Goal: Task Accomplishment & Management: Use online tool/utility

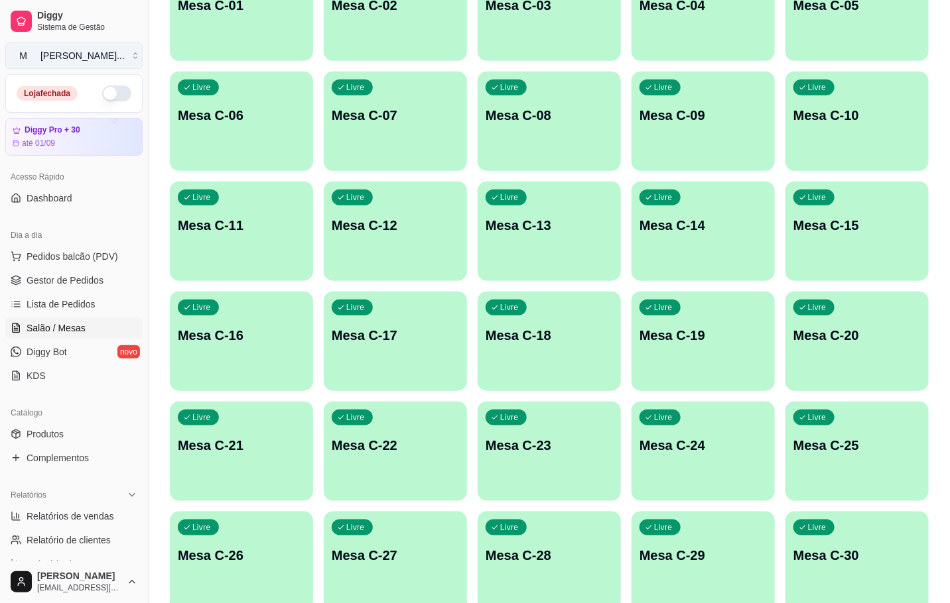
scroll to position [199, 0]
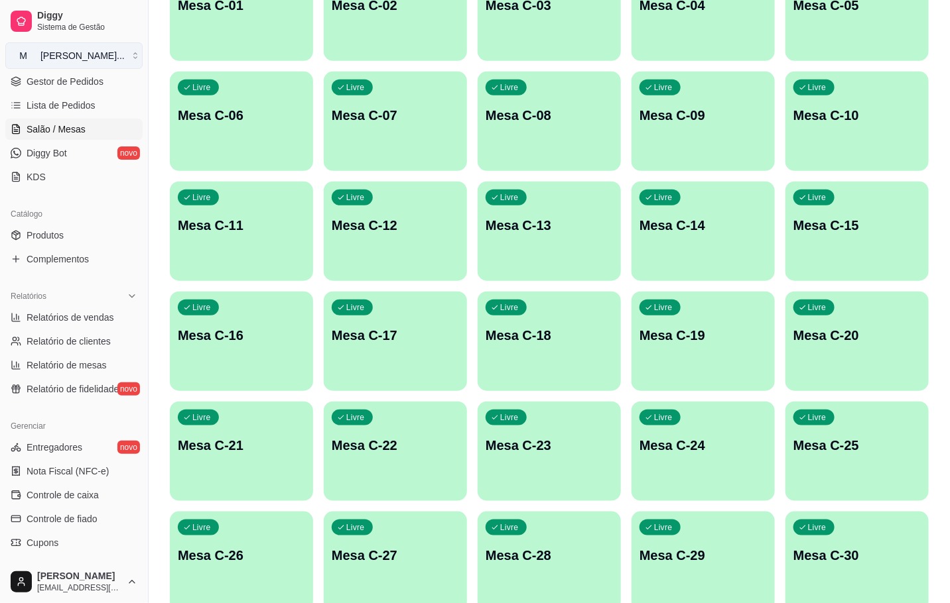
click at [111, 50] on button "M [PERSON_NAME] ..." at bounding box center [73, 55] width 137 height 27
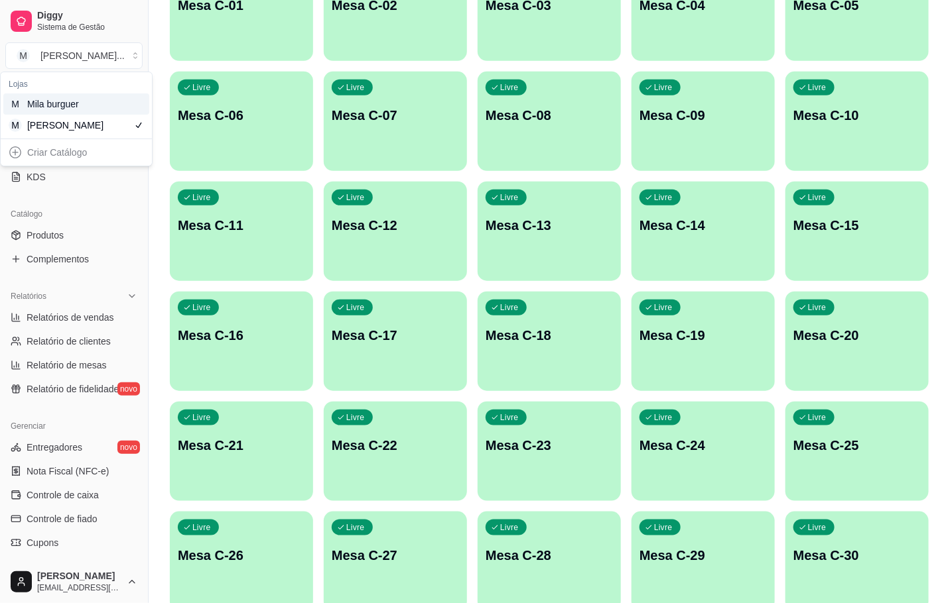
click at [112, 102] on div "M Mila burguer" at bounding box center [76, 103] width 146 height 21
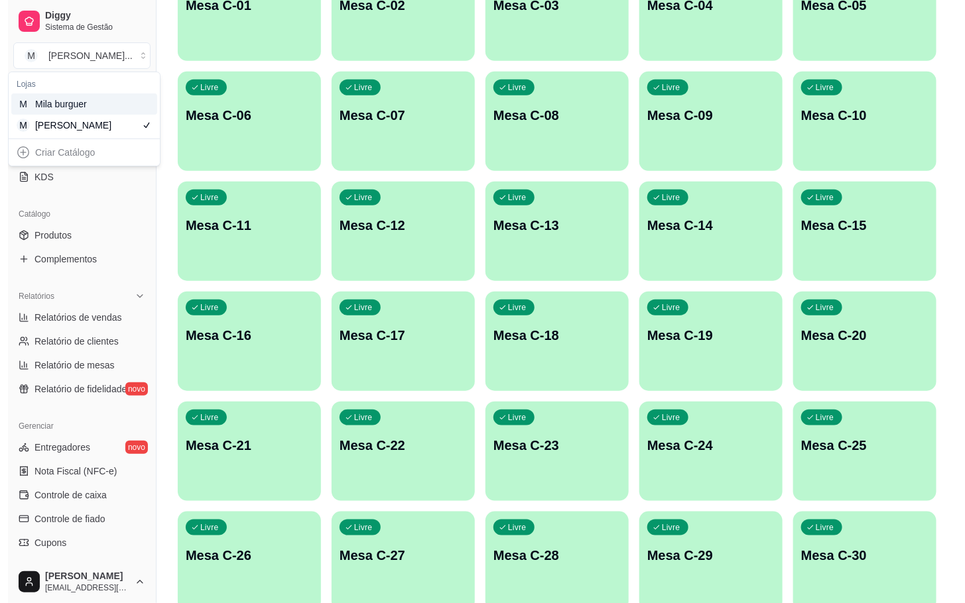
scroll to position [38, 0]
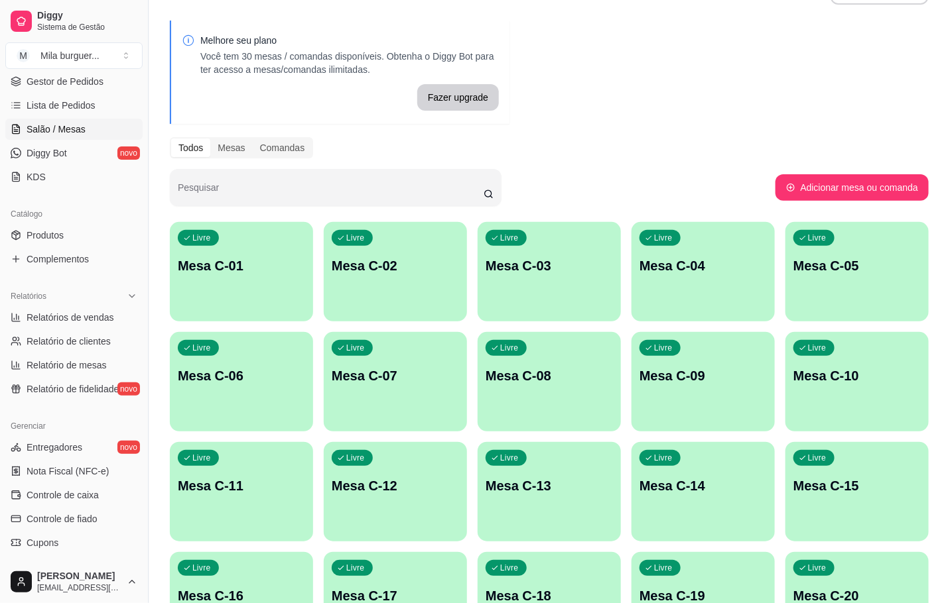
click at [200, 257] on p "Mesa C-01" at bounding box center [241, 266] width 127 height 19
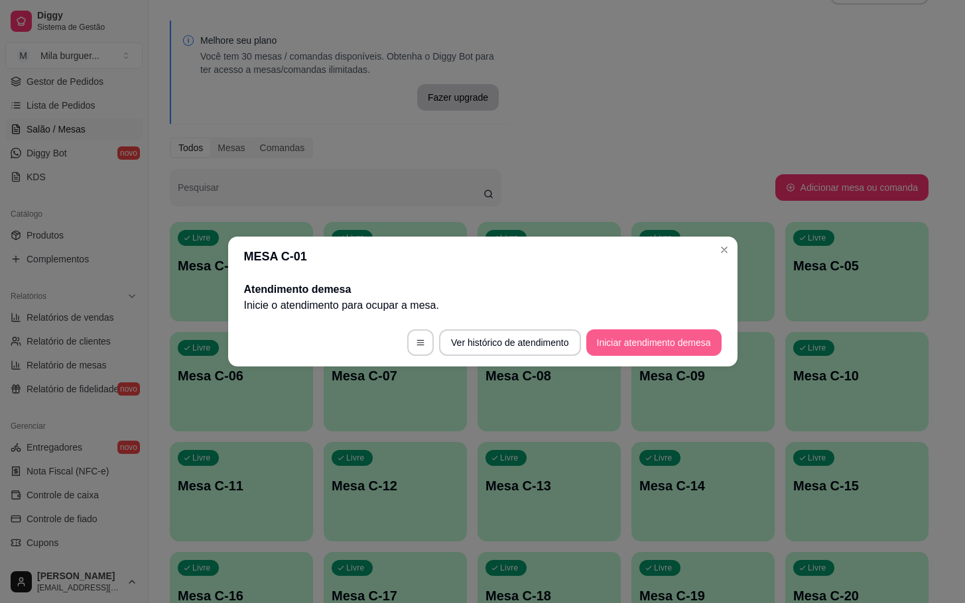
click at [705, 337] on button "Iniciar atendimento de mesa" at bounding box center [653, 343] width 135 height 27
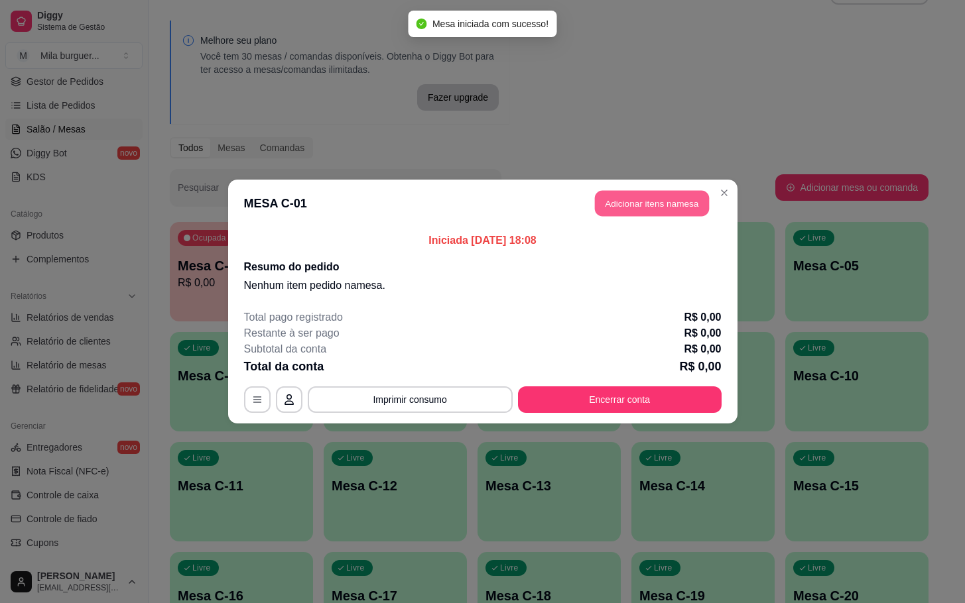
click at [690, 201] on button "Adicionar itens na mesa" at bounding box center [652, 204] width 114 height 26
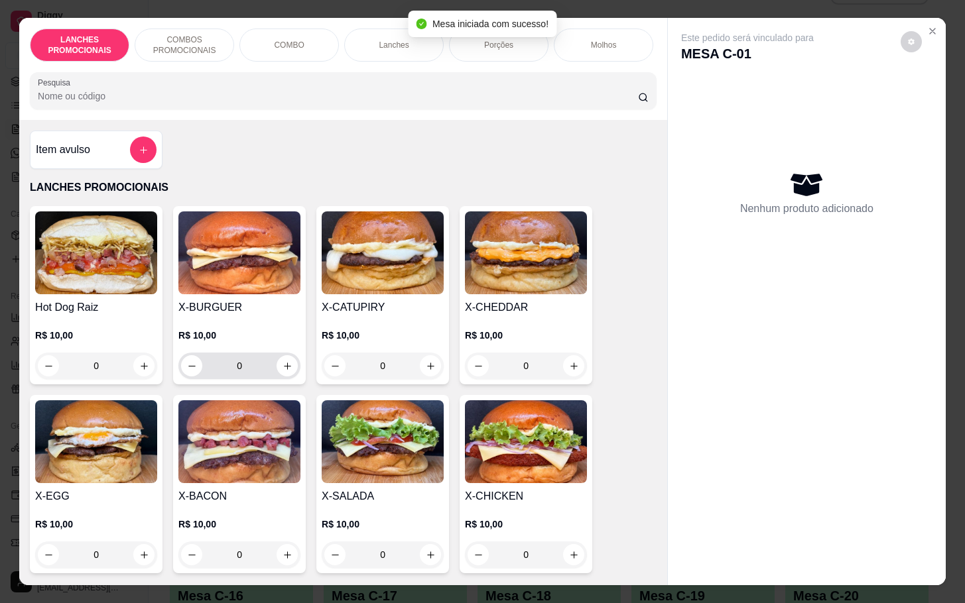
click at [247, 379] on input "0" at bounding box center [239, 366] width 74 height 27
click at [282, 371] on icon "increase-product-quantity" at bounding box center [287, 366] width 10 height 10
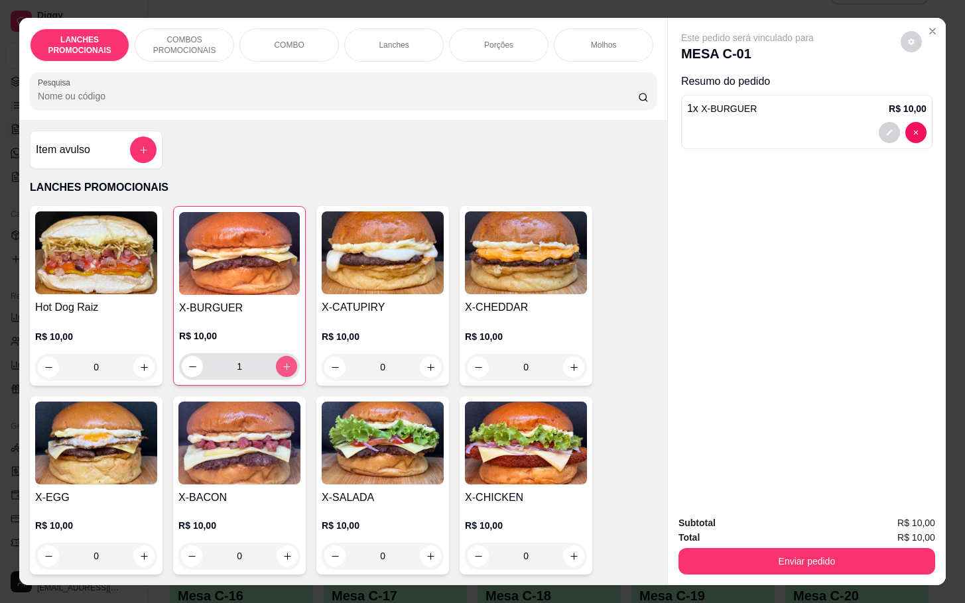
click at [282, 372] on icon "increase-product-quantity" at bounding box center [287, 367] width 10 height 10
type input "2"
click at [130, 160] on button "add-separate-item" at bounding box center [143, 150] width 27 height 27
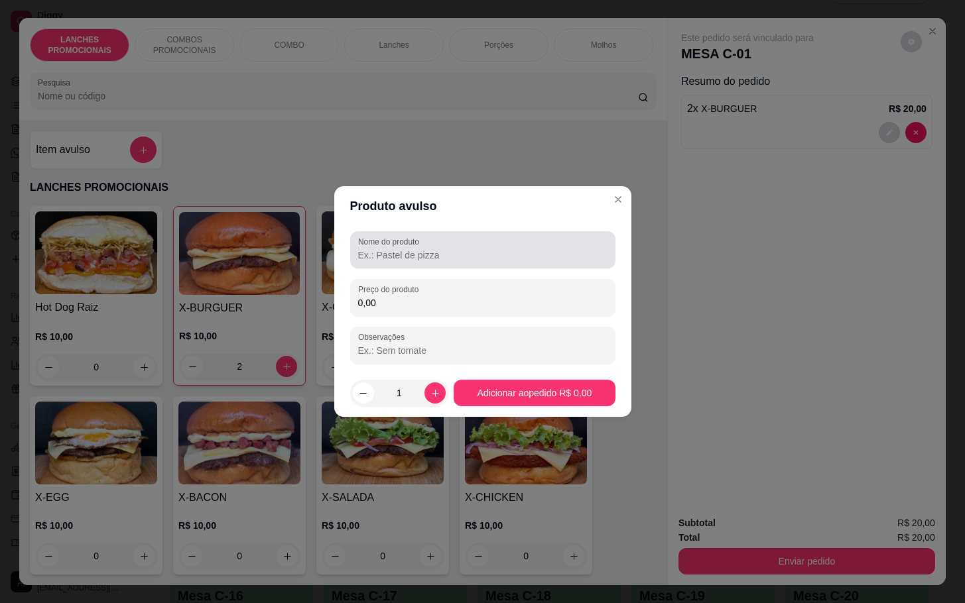
click at [363, 247] on div at bounding box center [482, 250] width 249 height 27
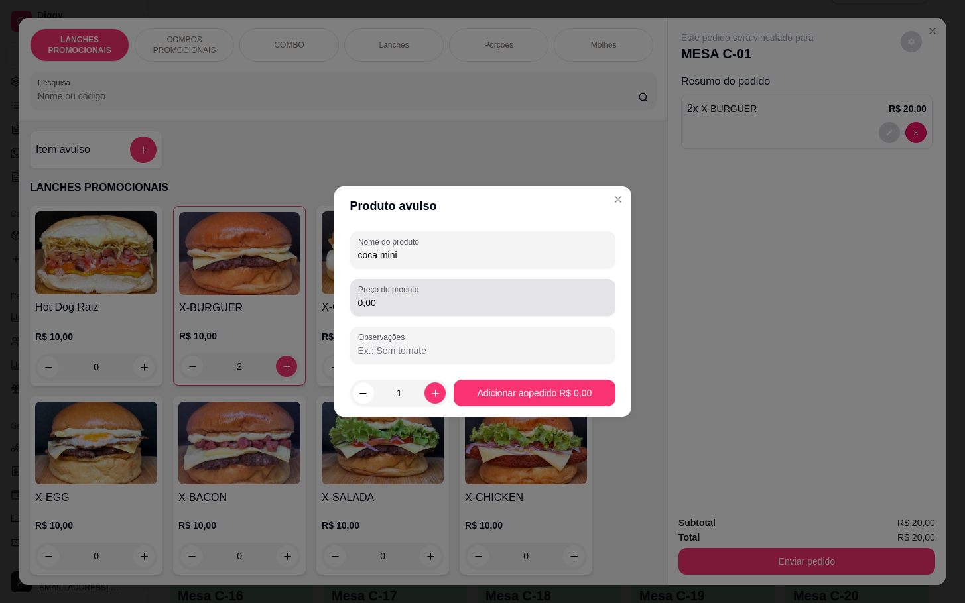
type input "coca mini"
click at [458, 305] on input "0,00" at bounding box center [482, 302] width 249 height 13
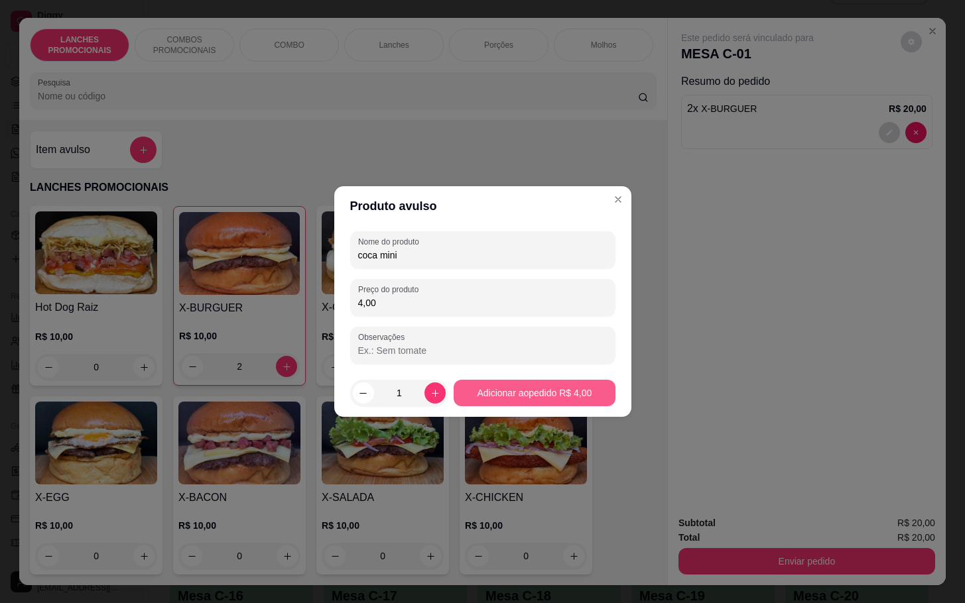
type input "4,00"
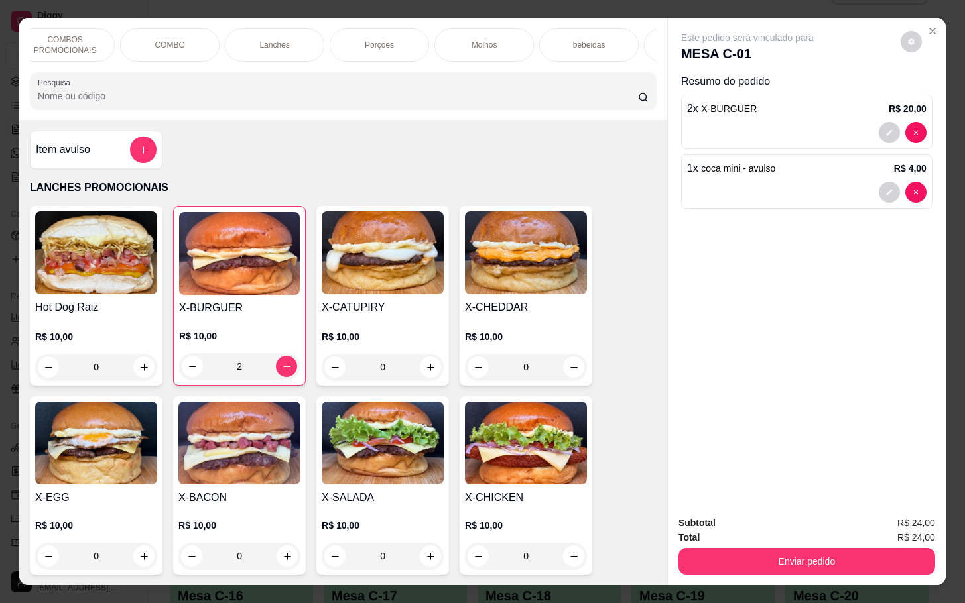
scroll to position [0, 159]
click at [641, 48] on div "Sobremesa" at bounding box center [653, 45] width 99 height 33
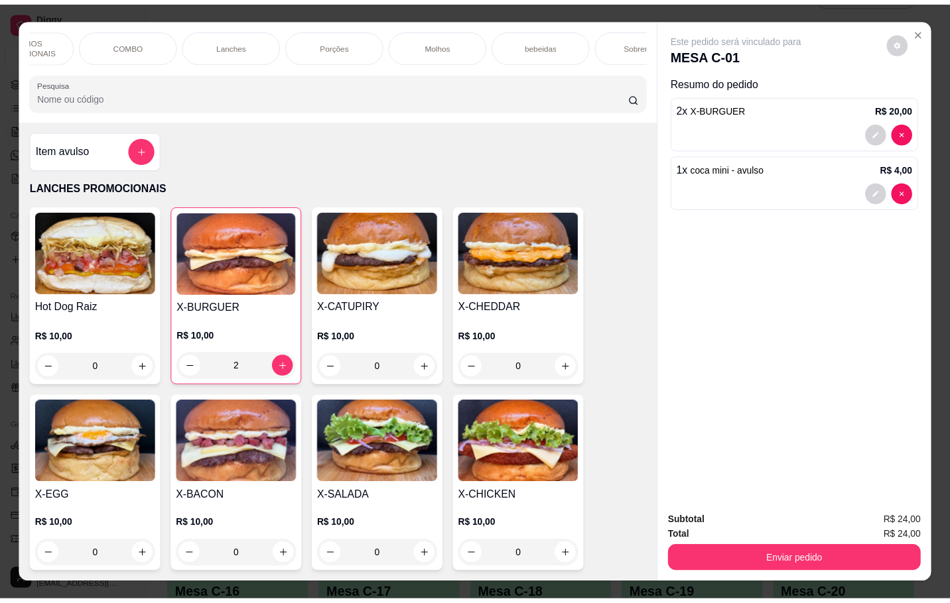
scroll to position [32, 0]
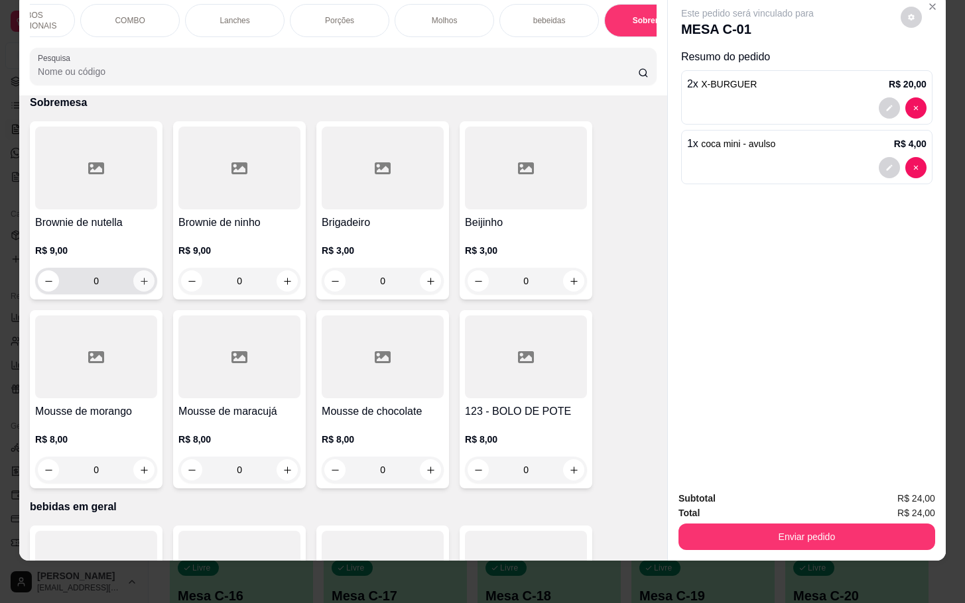
click at [139, 282] on icon "increase-product-quantity" at bounding box center [144, 282] width 10 height 10
type input "1"
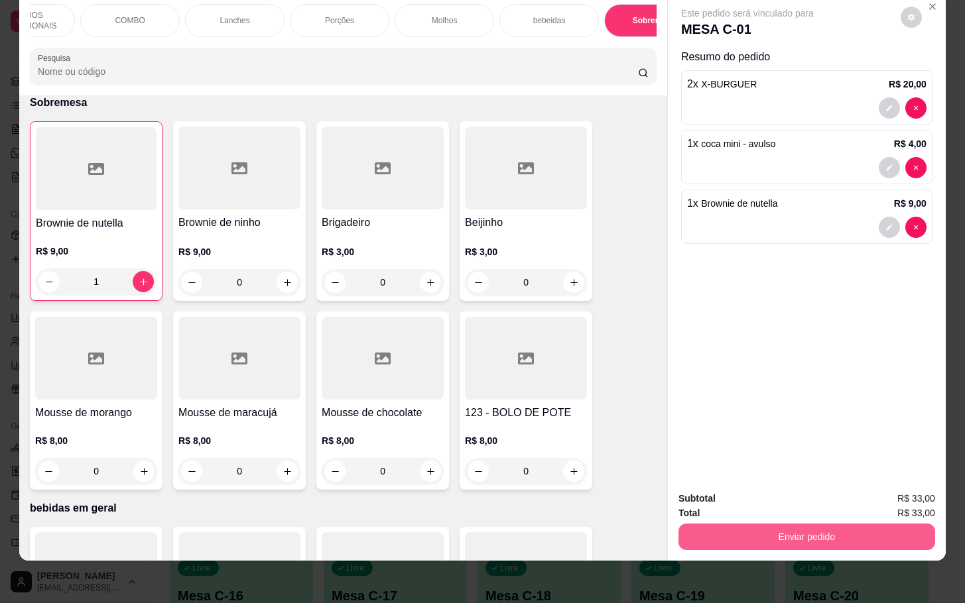
click at [840, 524] on button "Enviar pedido" at bounding box center [806, 537] width 257 height 27
click at [899, 488] on button "Sim, quero registrar" at bounding box center [885, 489] width 95 height 25
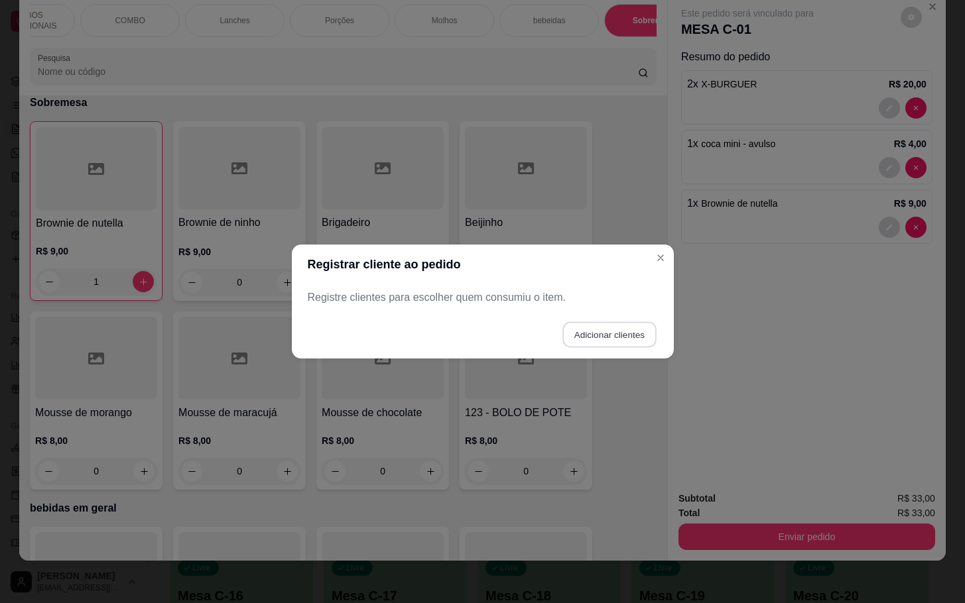
click at [583, 332] on button "Adicionar clientes" at bounding box center [608, 335] width 93 height 26
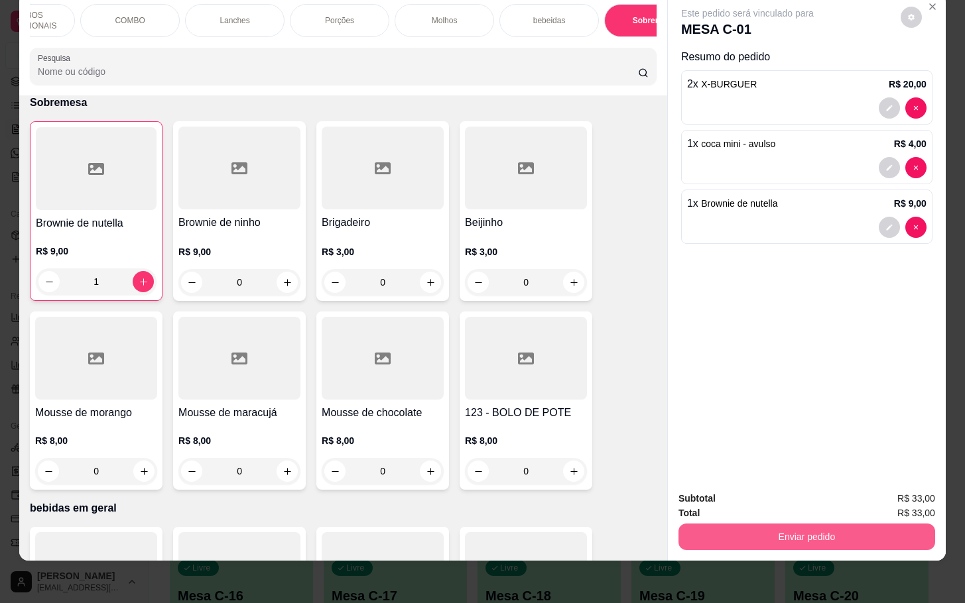
click at [723, 525] on button "Enviar pedido" at bounding box center [806, 537] width 257 height 27
click at [733, 499] on button "Não registrar e enviar pedido" at bounding box center [761, 489] width 138 height 25
